Goal: Find specific page/section: Find specific page/section

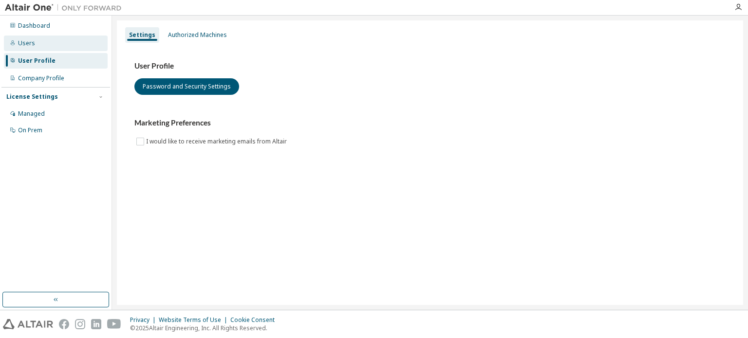
click at [36, 41] on div "Users" at bounding box center [56, 44] width 104 height 16
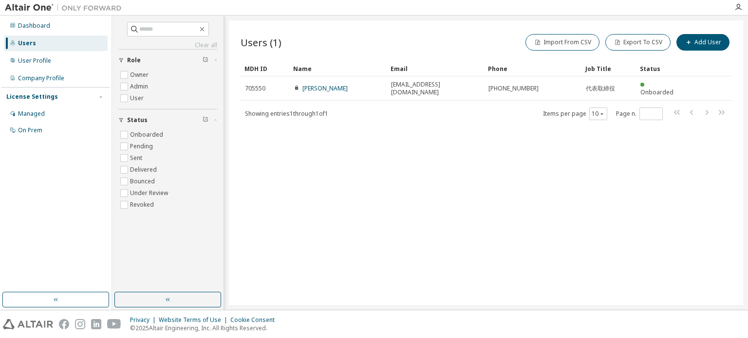
click at [339, 202] on div "Users (1) Import From CSV Export To CSV Add User Clear Load Save Save As Field …" at bounding box center [486, 162] width 514 height 285
click at [43, 11] on img at bounding box center [66, 8] width 122 height 10
click at [34, 26] on div "Dashboard" at bounding box center [34, 26] width 32 height 8
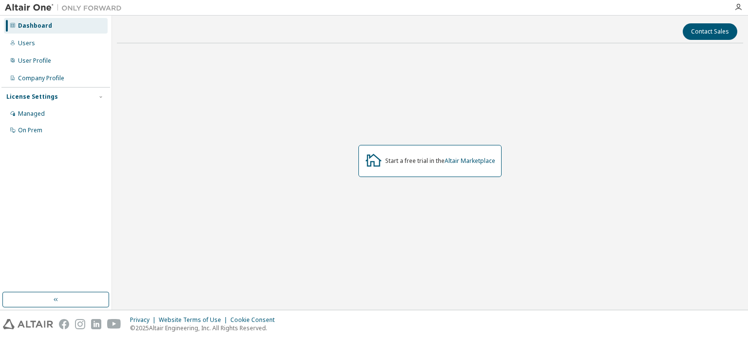
click at [475, 96] on div "Start a free trial in the Altair Marketplace" at bounding box center [430, 161] width 626 height 220
click at [39, 7] on img at bounding box center [66, 8] width 122 height 10
click at [30, 34] on div "Dashboard Users User Profile Company Profile License Settings Managed On Prem" at bounding box center [55, 78] width 109 height 122
click at [33, 28] on div "Dashboard" at bounding box center [35, 26] width 34 height 8
click at [39, 324] on img at bounding box center [28, 324] width 50 height 10
